Goal: Task Accomplishment & Management: Manage account settings

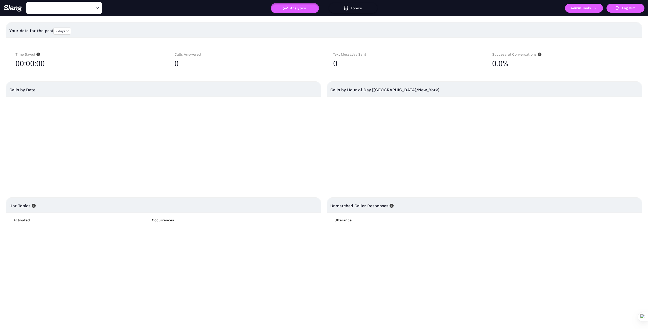
type input "1776"
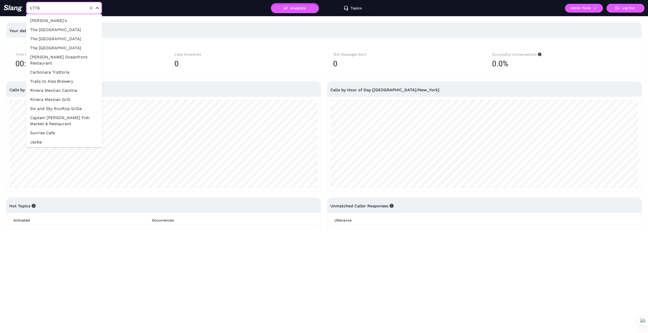
click at [74, 4] on input "1776" at bounding box center [56, 8] width 56 height 8
type input "[PERSON_NAME]"
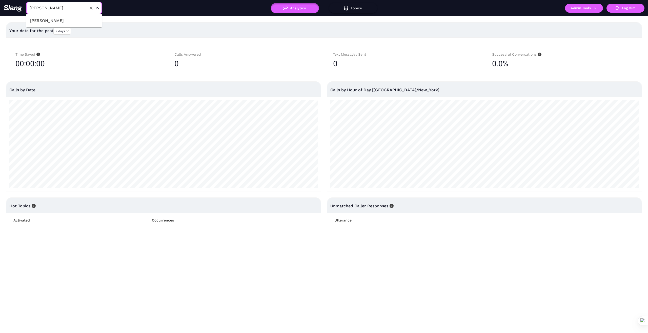
click at [83, 22] on li "[PERSON_NAME]" at bounding box center [64, 20] width 76 height 9
type input "[PERSON_NAME]"
click at [597, 9] on button "Admin Tools" at bounding box center [584, 8] width 38 height 9
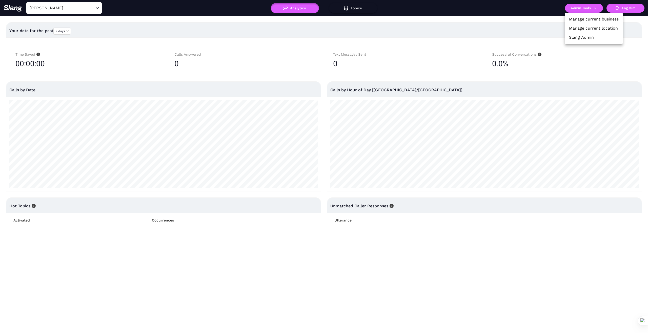
click at [595, 19] on link "Manage current business" at bounding box center [594, 19] width 50 height 6
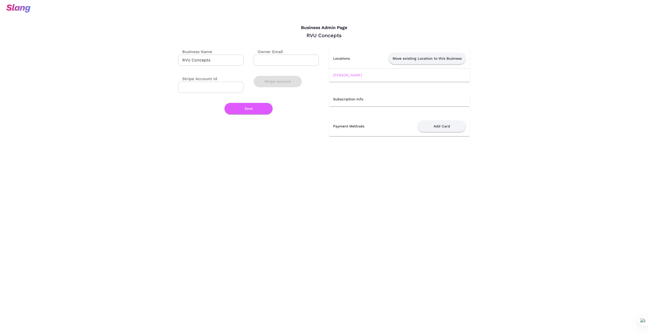
click at [337, 72] on td "[PERSON_NAME]" at bounding box center [399, 74] width 141 height 13
click at [338, 76] on link "[PERSON_NAME]" at bounding box center [347, 75] width 29 height 4
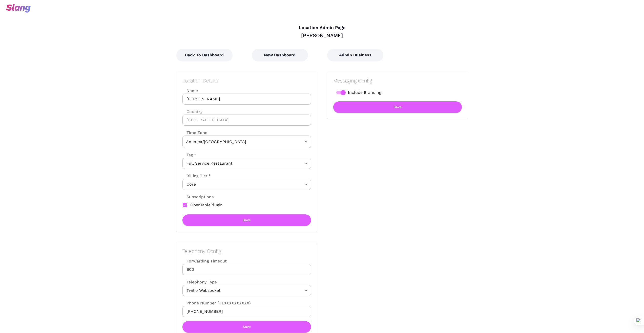
type input "Central Time"
click at [288, 57] on button "New Dashboard" at bounding box center [280, 55] width 56 height 13
